Goal: Task Accomplishment & Management: Use online tool/utility

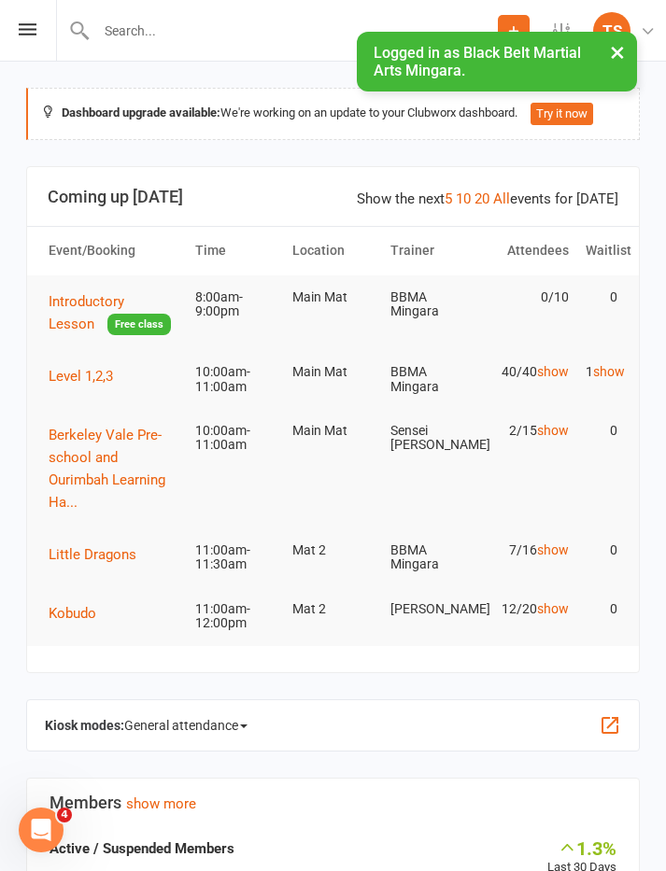
click at [77, 551] on span "Little Dragons" at bounding box center [93, 554] width 88 height 17
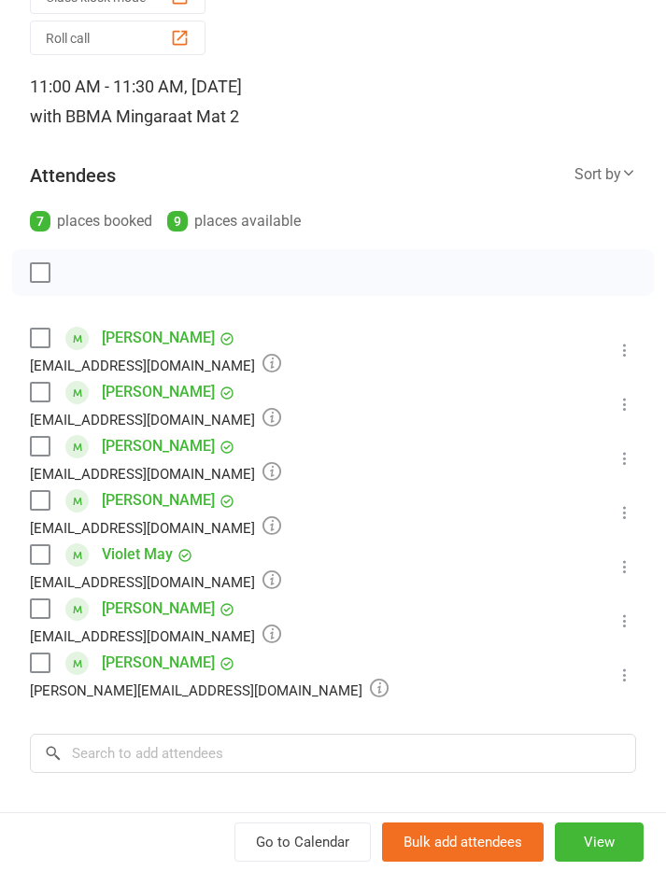
scroll to position [109, 0]
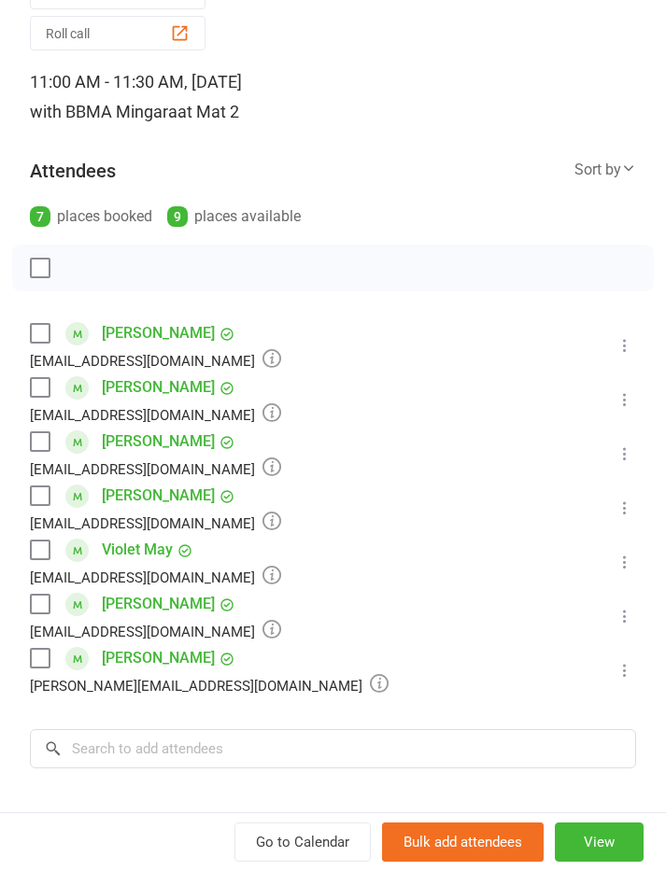
click at [37, 379] on label at bounding box center [39, 387] width 19 height 19
click at [47, 336] on label at bounding box center [39, 333] width 19 height 19
click at [34, 440] on label at bounding box center [39, 441] width 19 height 19
click at [34, 495] on label at bounding box center [39, 495] width 19 height 19
click at [37, 442] on label at bounding box center [39, 441] width 19 height 19
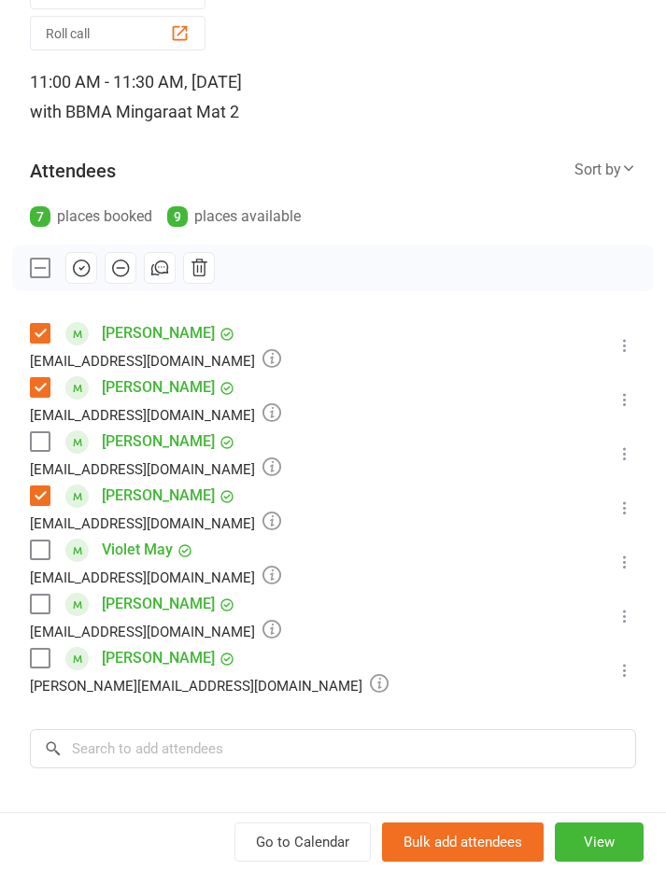
click at [40, 487] on label at bounding box center [39, 495] width 19 height 19
click at [47, 557] on label at bounding box center [39, 550] width 19 height 19
click at [128, 709] on div "Class kiosk mode Roll call 11:00 AM - 11:30 AM, Saturday, August, 16, 2025 with…" at bounding box center [333, 507] width 666 height 1078
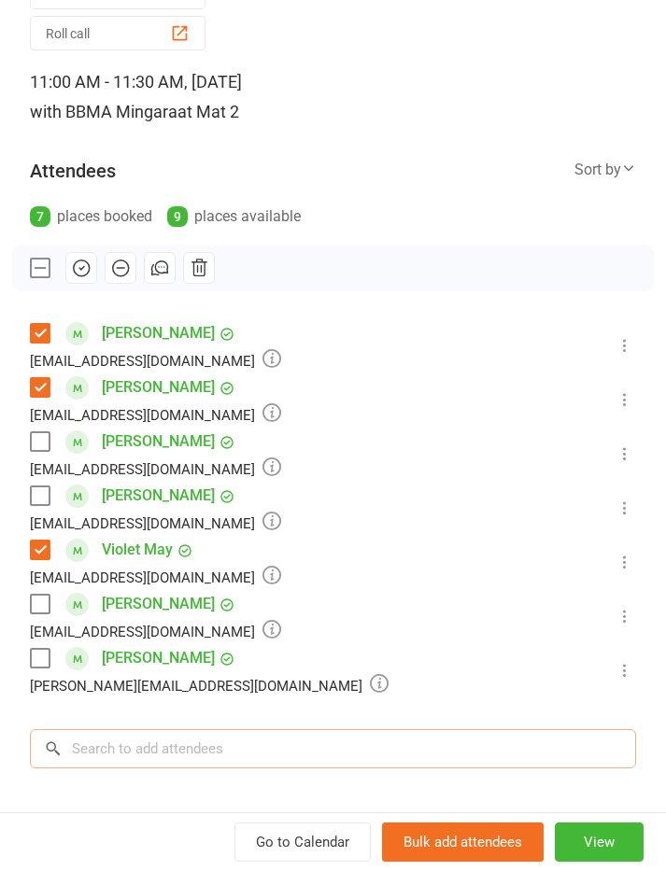
click at [129, 740] on input "search" at bounding box center [333, 748] width 606 height 39
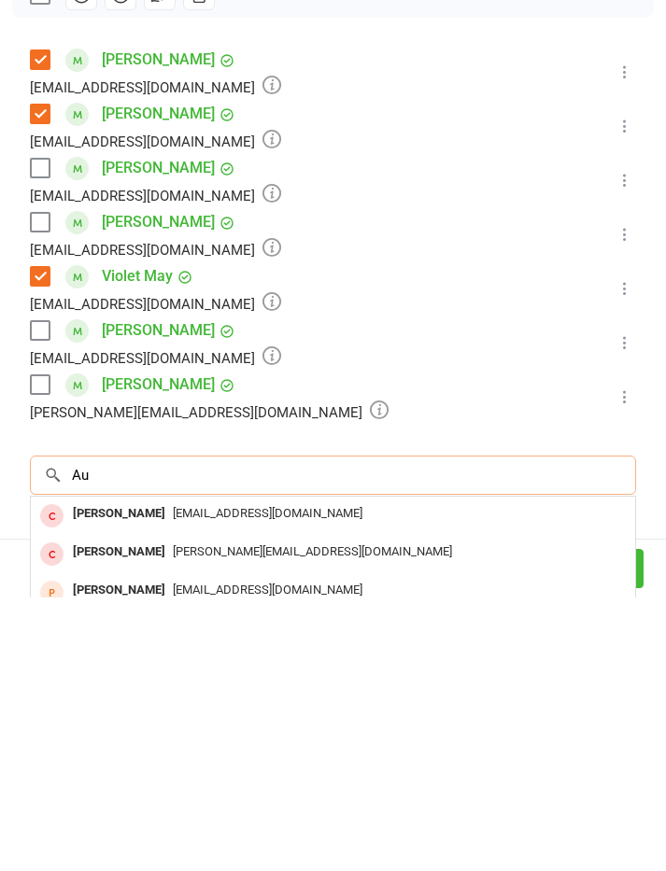
type input "A"
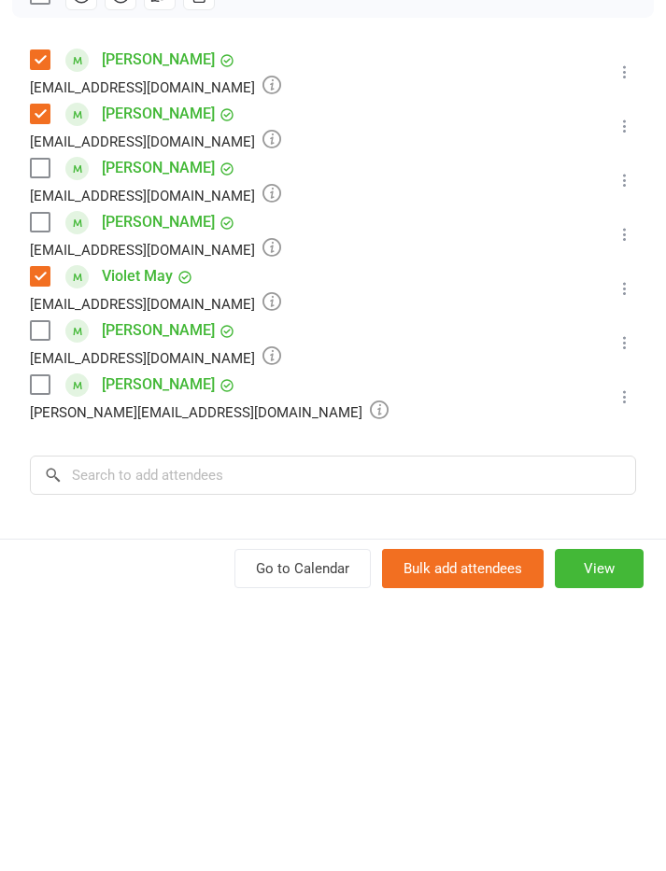
click at [40, 432] on label at bounding box center [39, 441] width 19 height 19
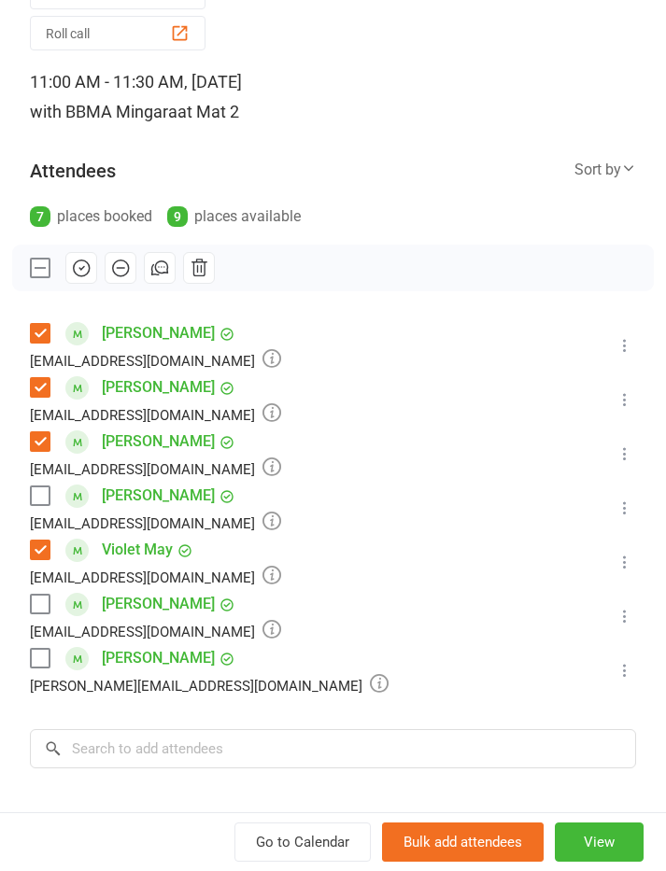
click at [33, 657] on label at bounding box center [39, 658] width 19 height 19
click at [80, 268] on icon "button" at bounding box center [80, 269] width 2 height 2
click at [42, 433] on label at bounding box center [39, 441] width 19 height 19
click at [627, 456] on icon at bounding box center [624, 453] width 19 height 19
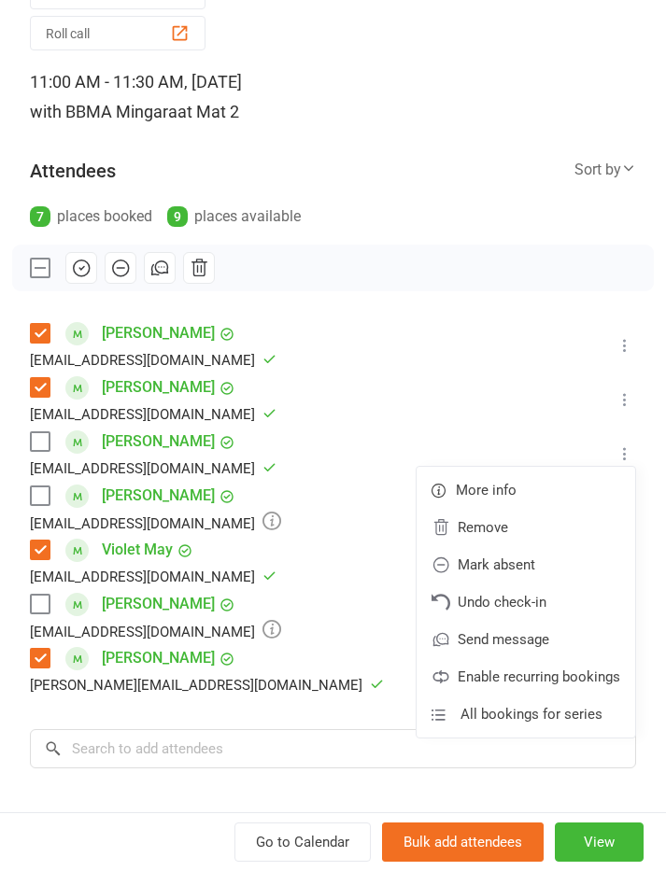
click at [525, 597] on link "Undo check-in" at bounding box center [525, 601] width 218 height 37
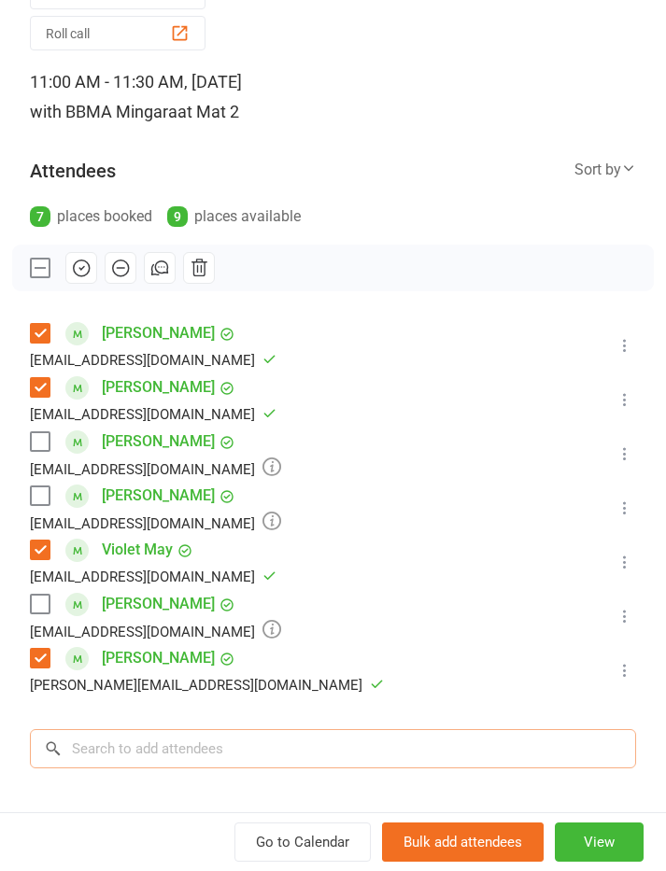
click at [434, 743] on input "search" at bounding box center [333, 748] width 606 height 39
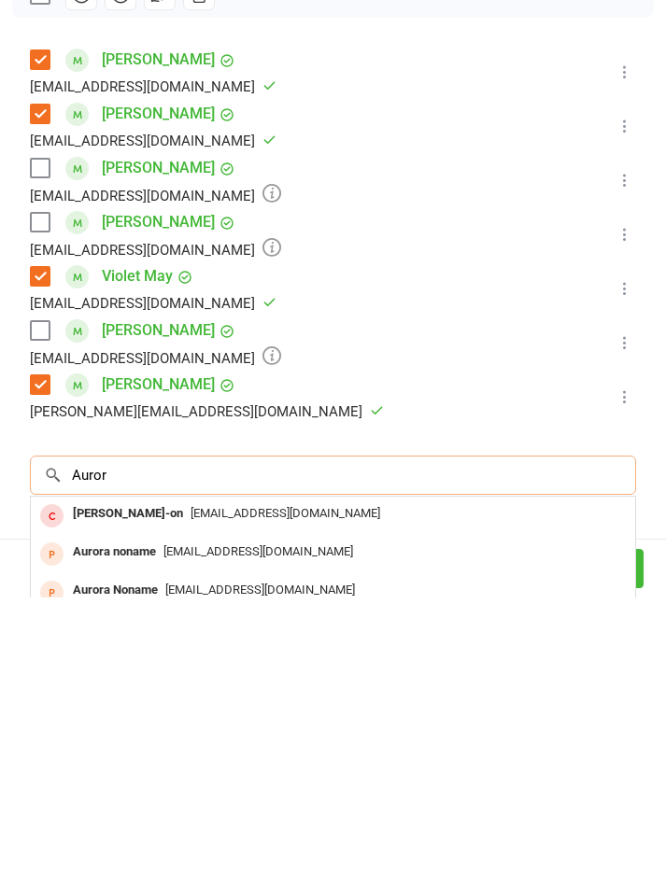
type input "Auror"
click at [133, 812] on div "Aurora noname" at bounding box center [114, 825] width 98 height 27
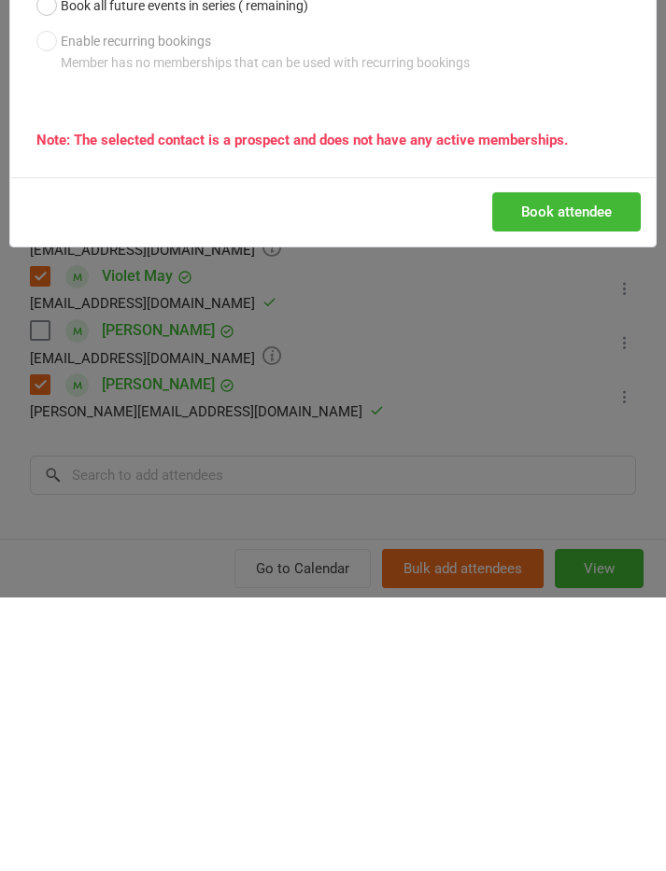
scroll to position [902, 0]
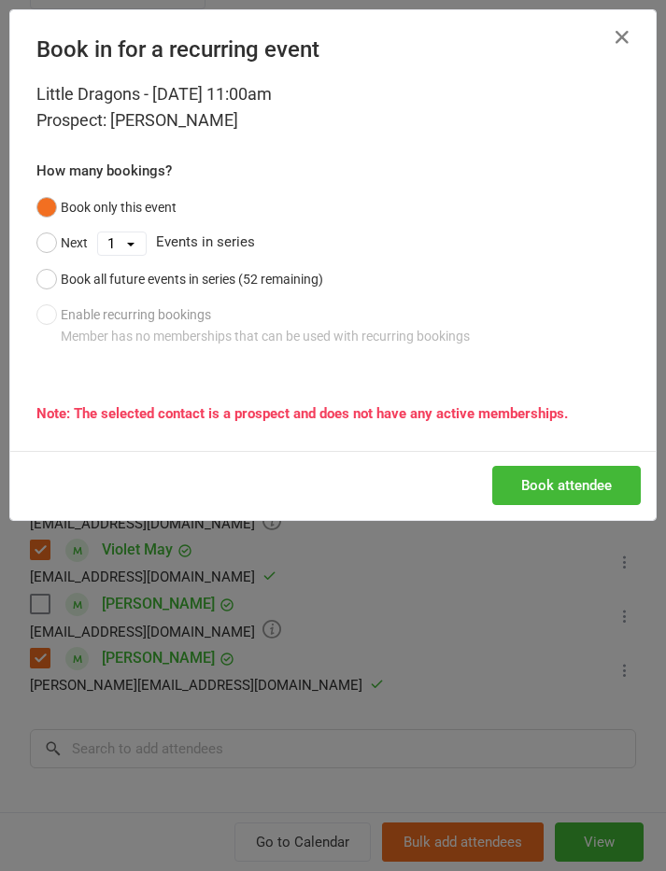
click at [634, 32] on button "button" at bounding box center [622, 37] width 30 height 30
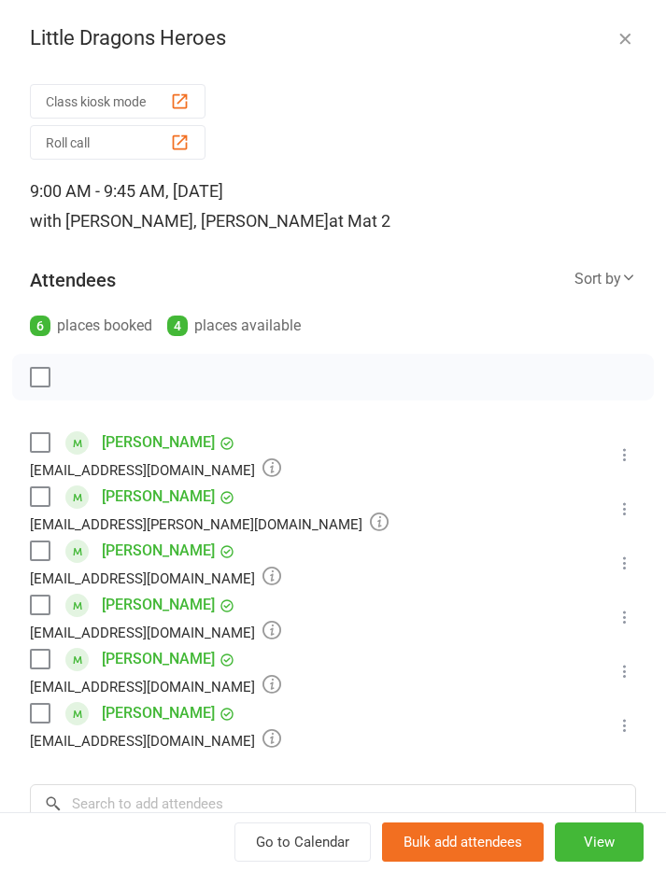
click at [618, 35] on icon "button" at bounding box center [624, 38] width 19 height 19
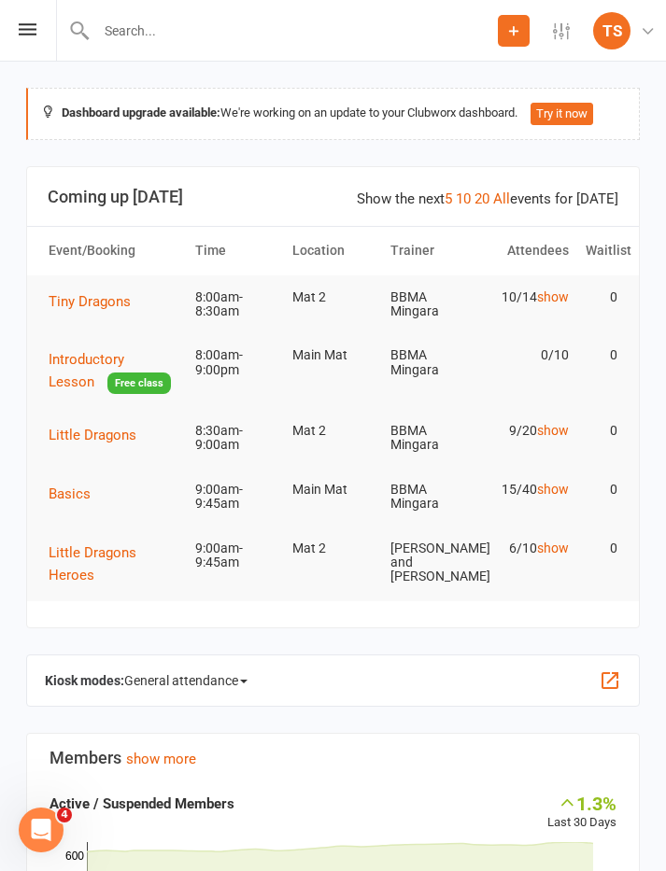
click at [25, 25] on icon at bounding box center [28, 29] width 18 height 12
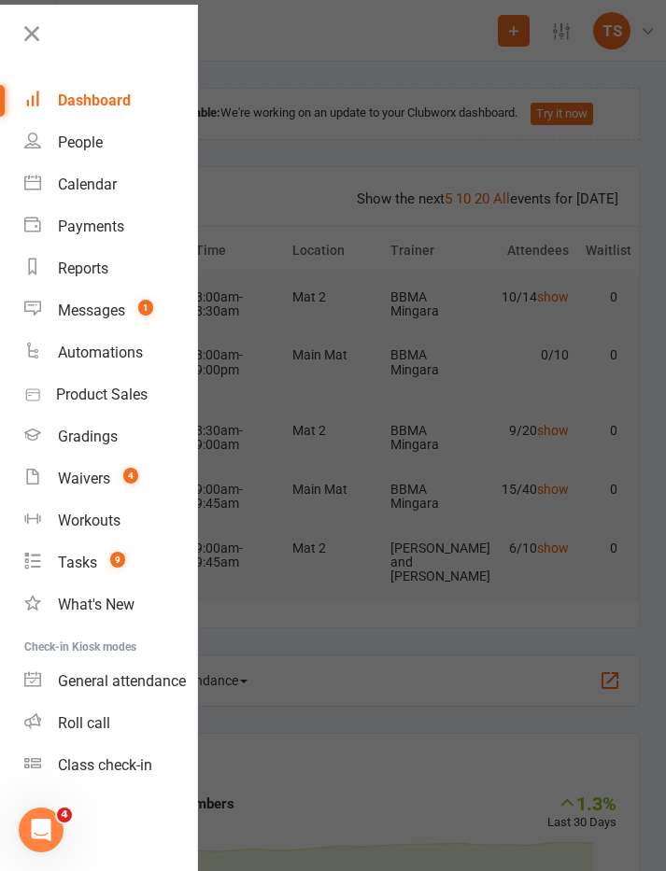
click at [70, 166] on link "Calendar" at bounding box center [110, 184] width 173 height 42
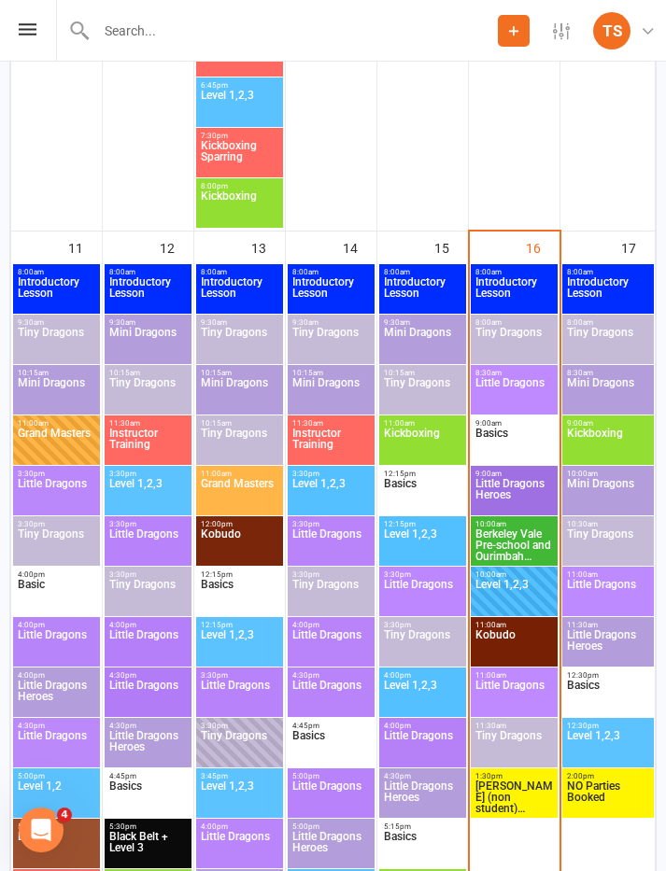
scroll to position [2570, 0]
click at [527, 675] on span "11:00am - 11:30am" at bounding box center [513, 675] width 79 height 8
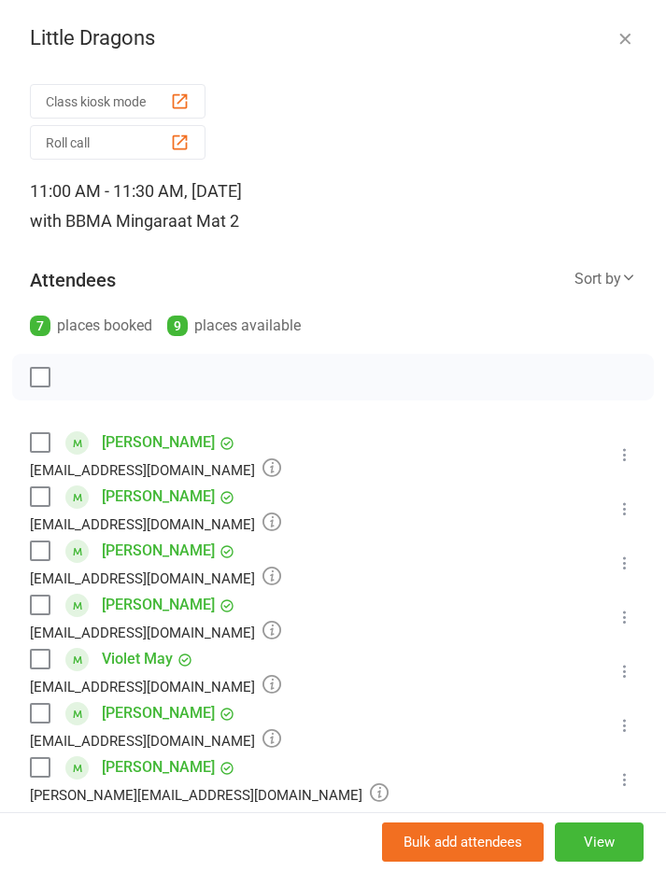
click at [625, 41] on icon "button" at bounding box center [624, 38] width 19 height 19
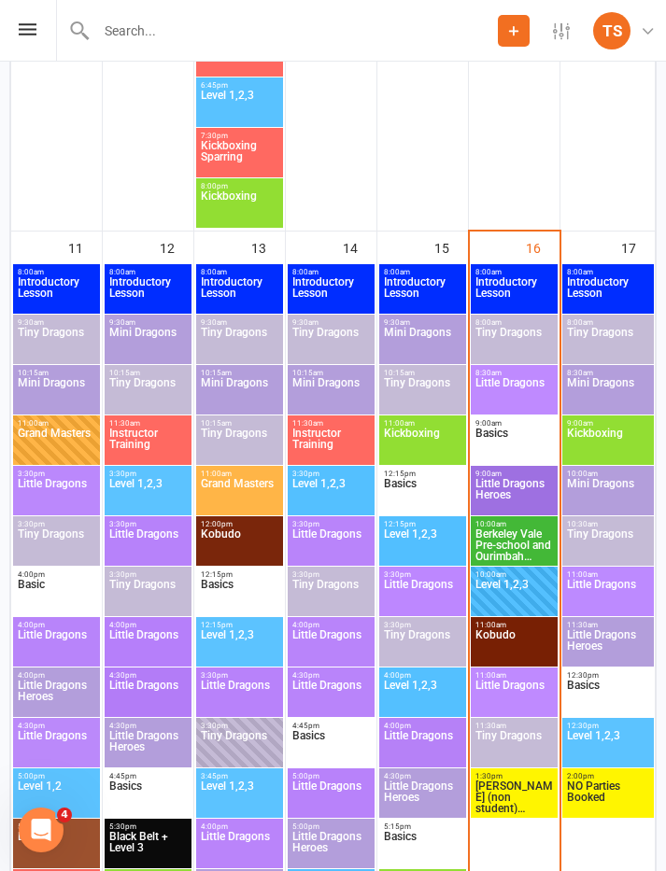
click at [540, 734] on span "Tiny Dragons" at bounding box center [513, 747] width 79 height 34
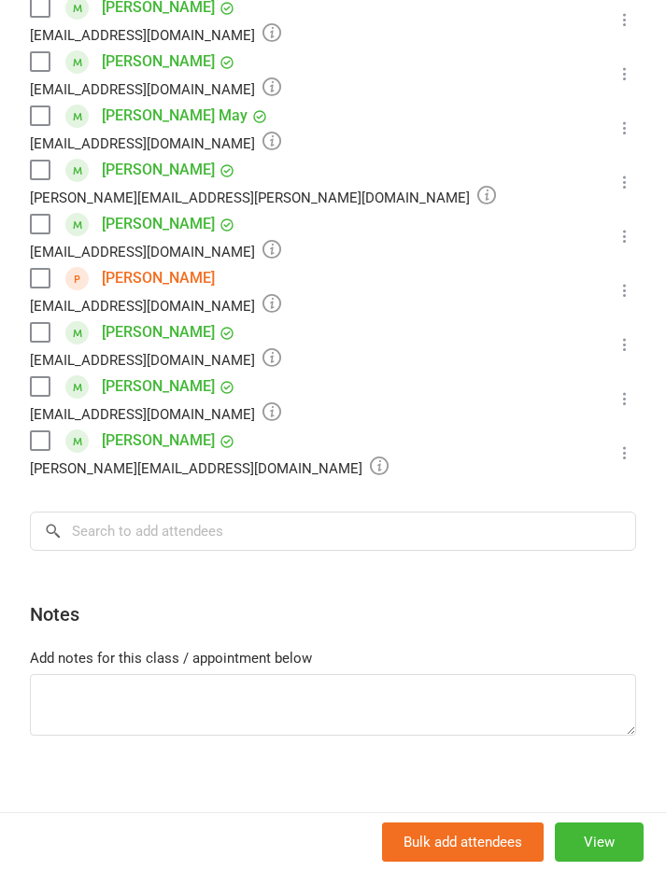
scroll to position [543, 0]
click at [48, 438] on label at bounding box center [39, 440] width 19 height 19
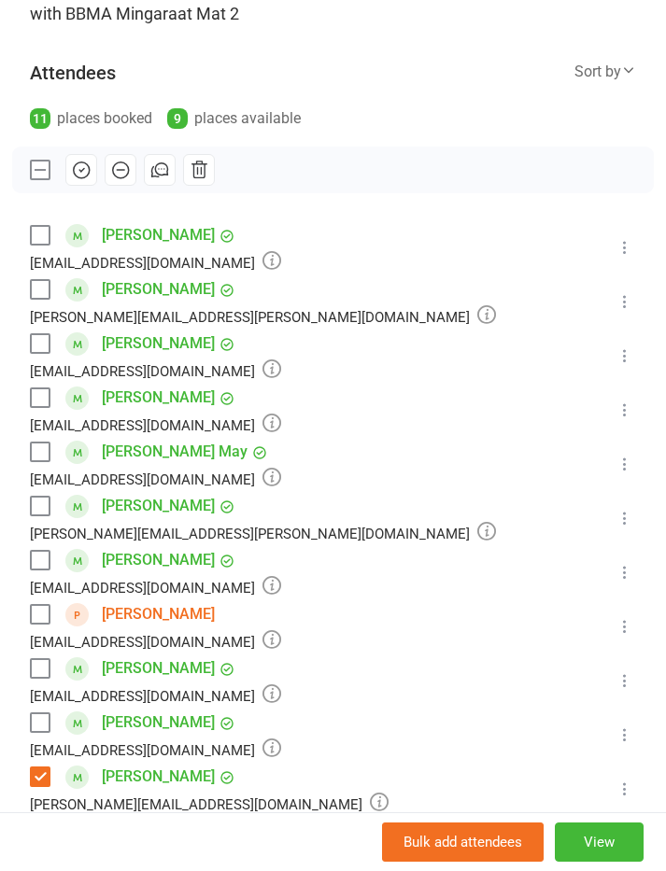
scroll to position [205, 0]
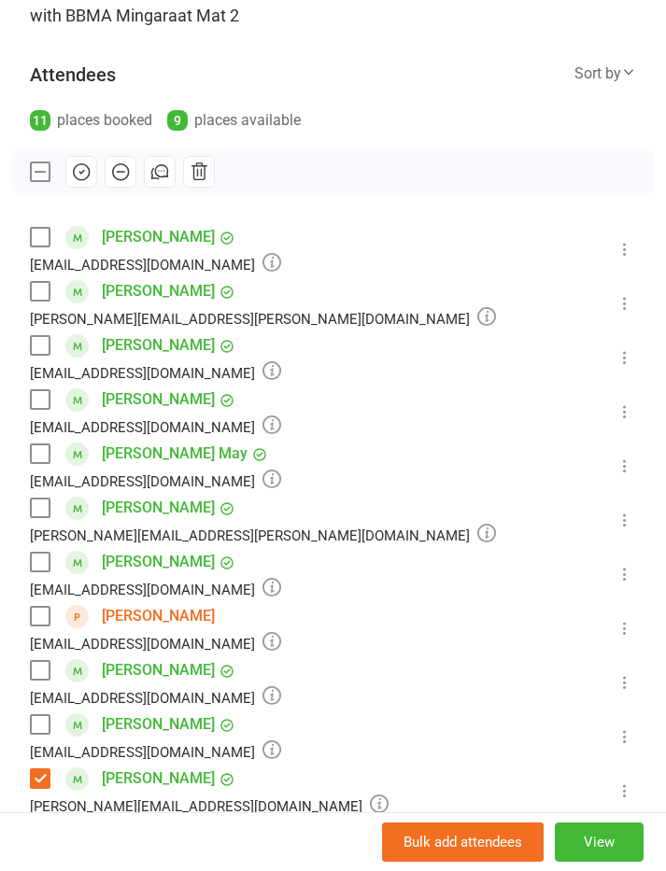
click at [79, 170] on icon "button" at bounding box center [81, 172] width 21 height 21
